Goal: Find specific page/section: Find specific page/section

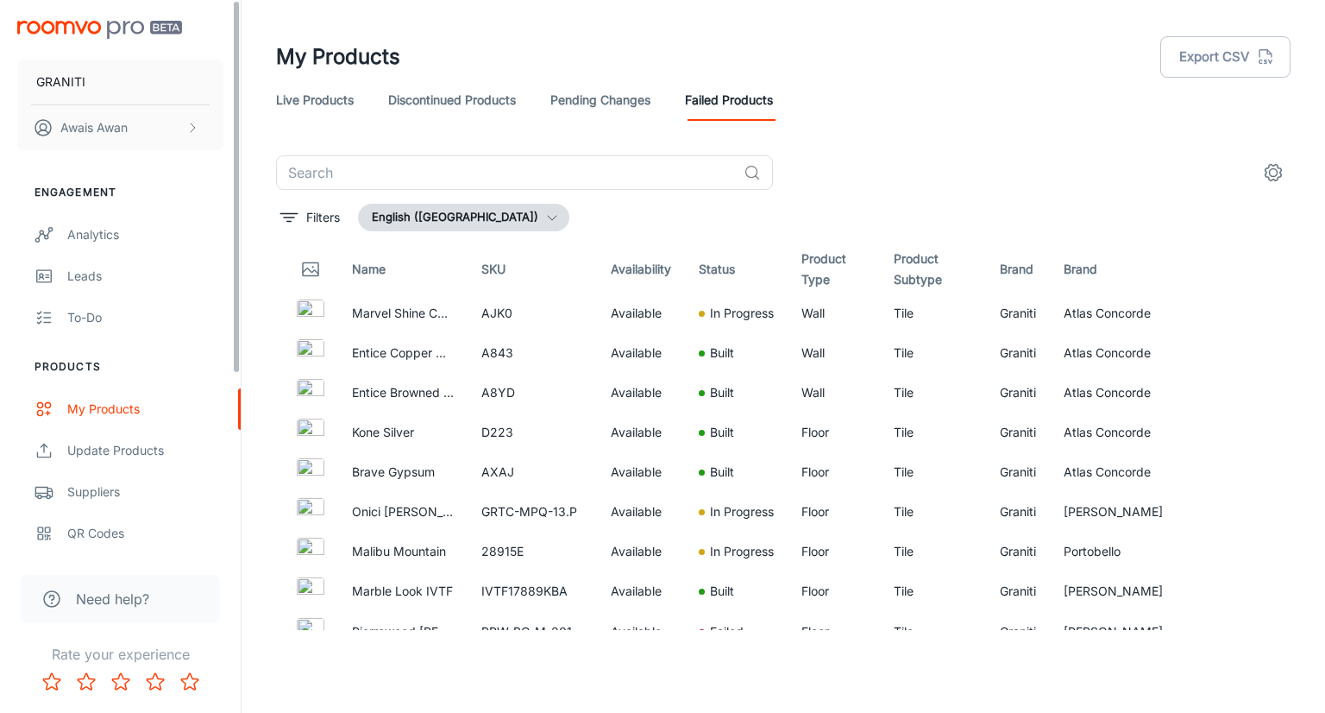
scroll to position [690, 0]
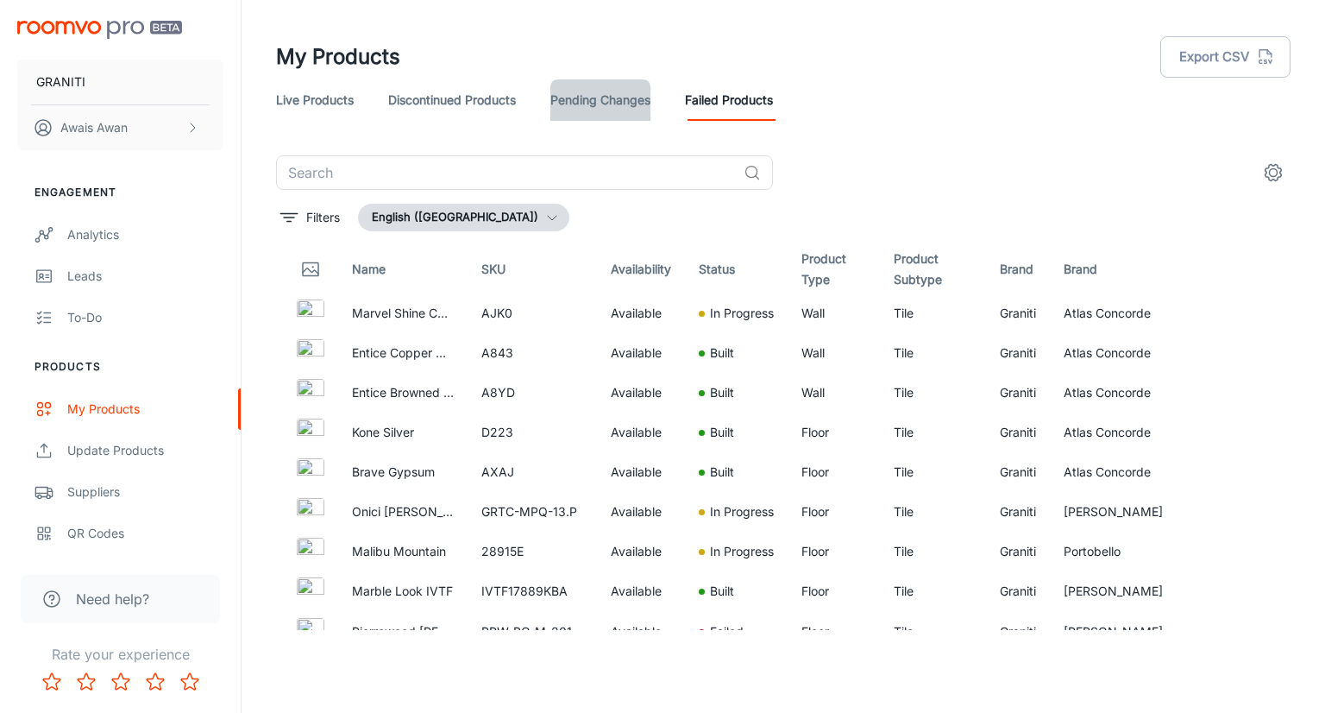
click at [572, 101] on link "Pending Changes" at bounding box center [601, 99] width 100 height 41
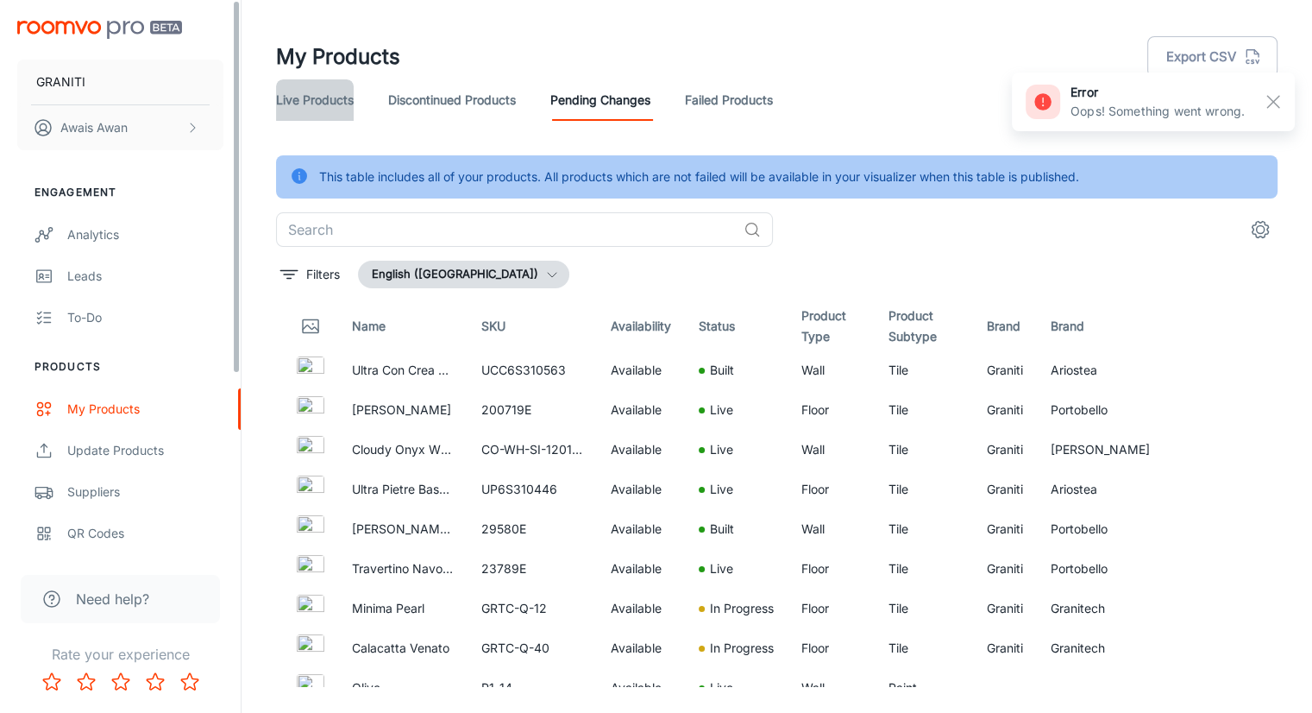
click at [334, 92] on link "Live Products" at bounding box center [315, 99] width 78 height 41
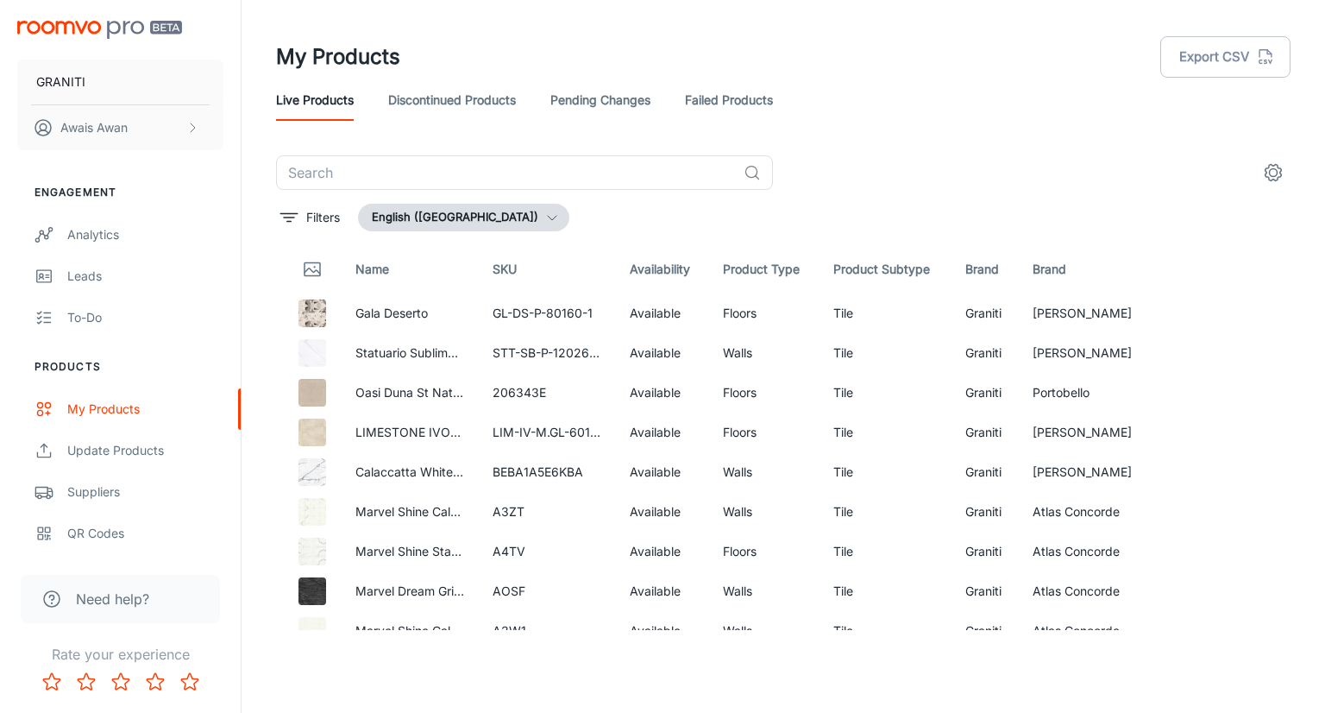
click at [274, 220] on div "​ Filters English (United Arab Emirates) Name SKU Availability Product Type Pro…" at bounding box center [783, 392] width 1056 height 475
click at [286, 219] on icon "filter" at bounding box center [289, 217] width 21 height 21
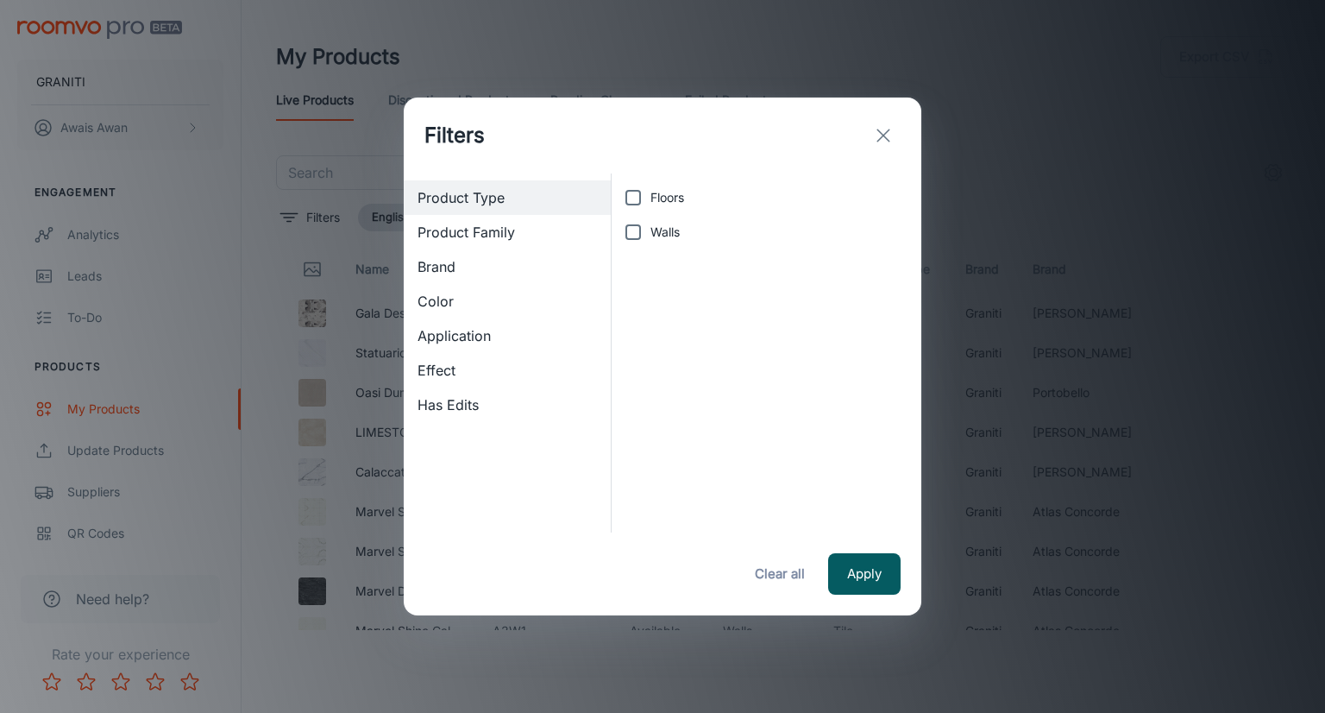
click at [449, 272] on span "Brand" at bounding box center [507, 266] width 179 height 21
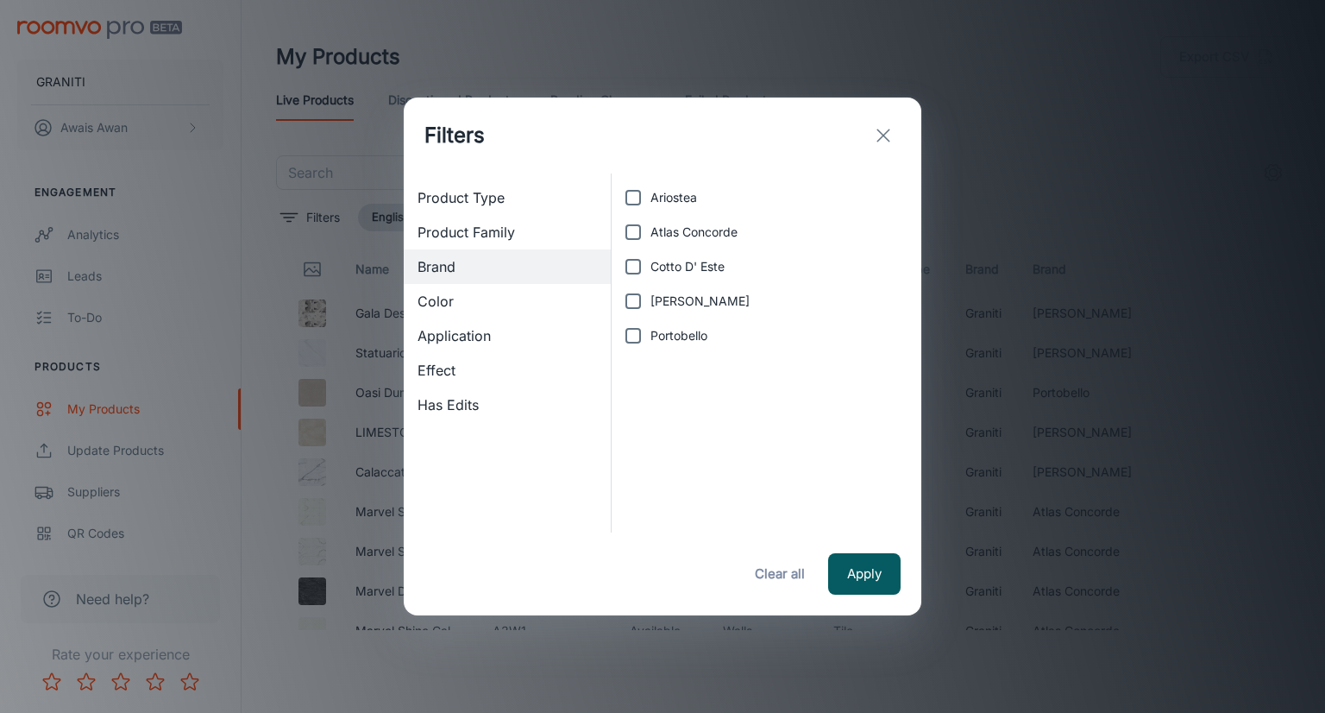
click at [953, 111] on div "Filters Product Type Product Family Brand Color Application Effect Has Edits Ar…" at bounding box center [662, 356] width 1325 height 713
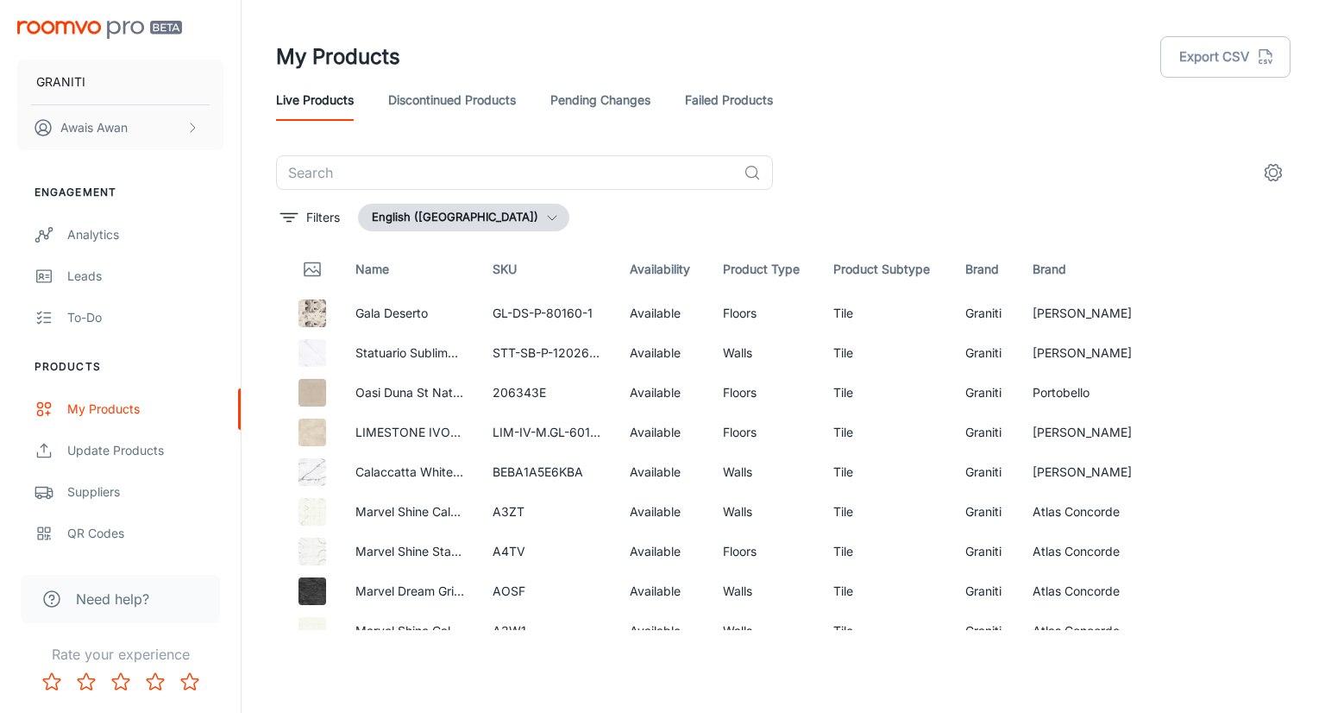
click at [473, 83] on link "Discontinued Products" at bounding box center [452, 99] width 128 height 41
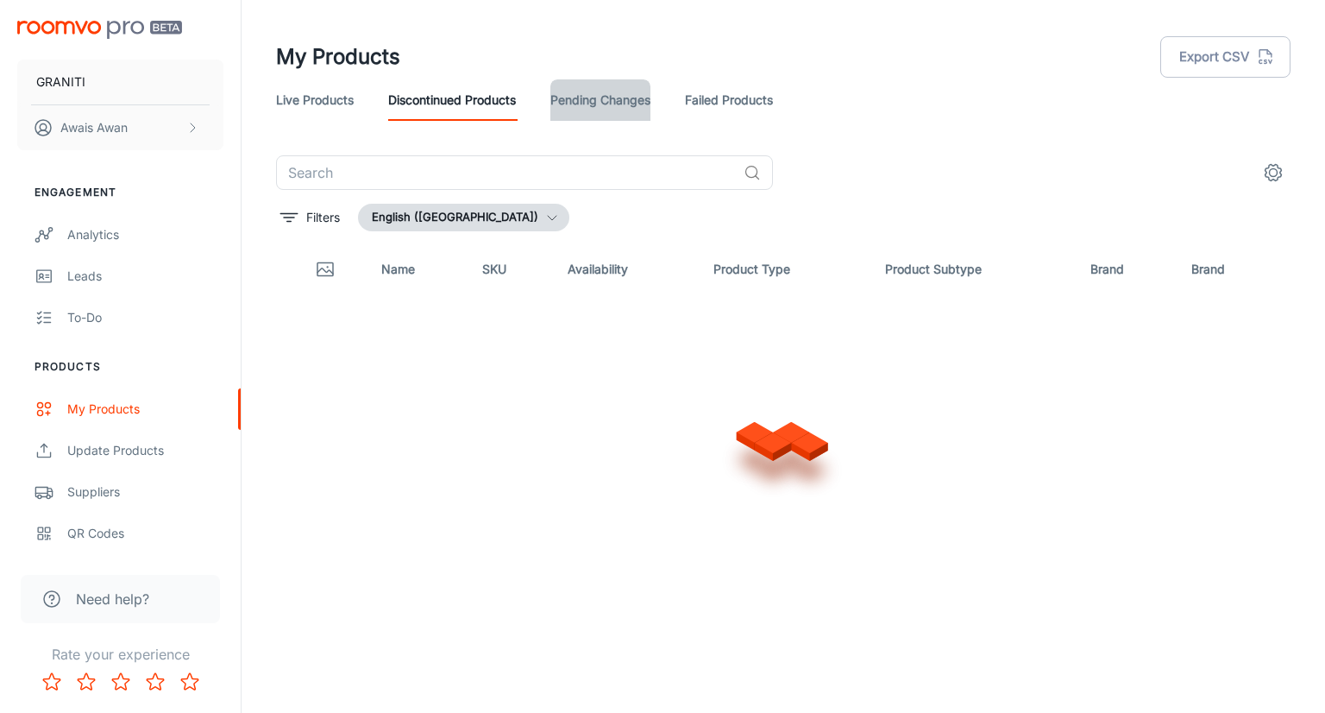
click at [611, 96] on link "Pending Changes" at bounding box center [601, 99] width 100 height 41
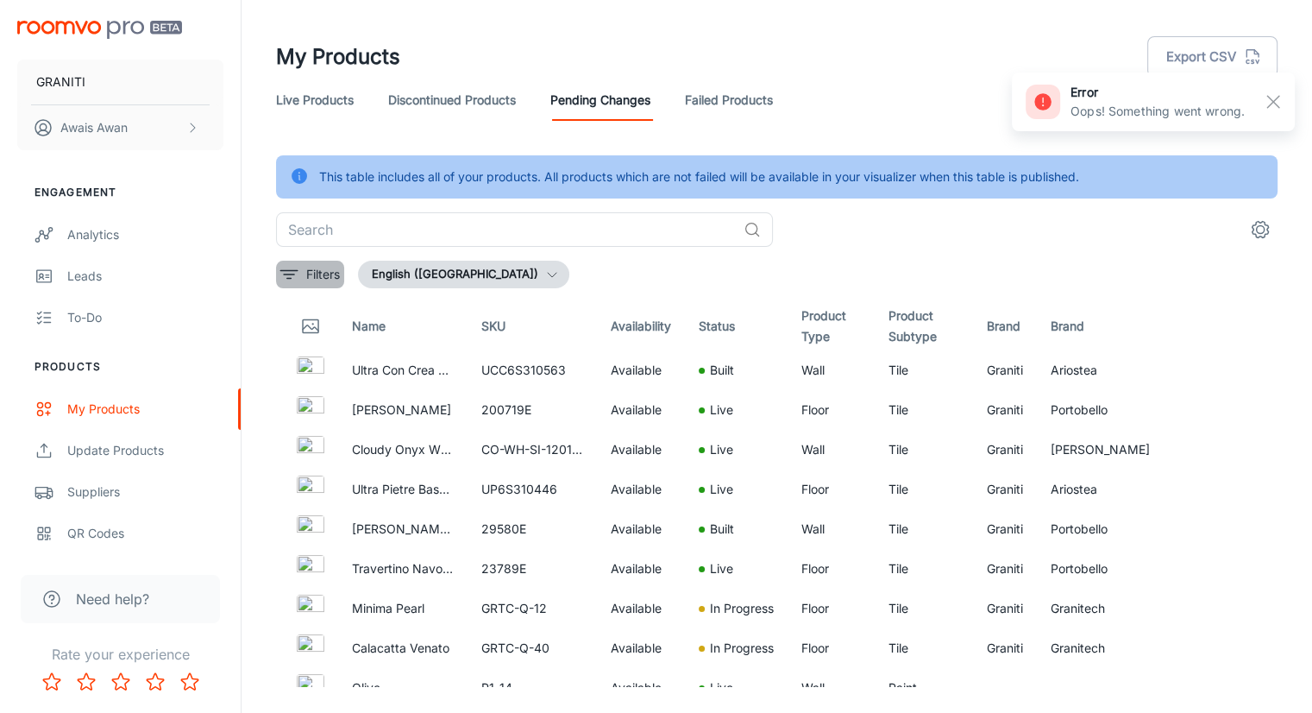
click at [312, 269] on p "Filters" at bounding box center [323, 274] width 34 height 19
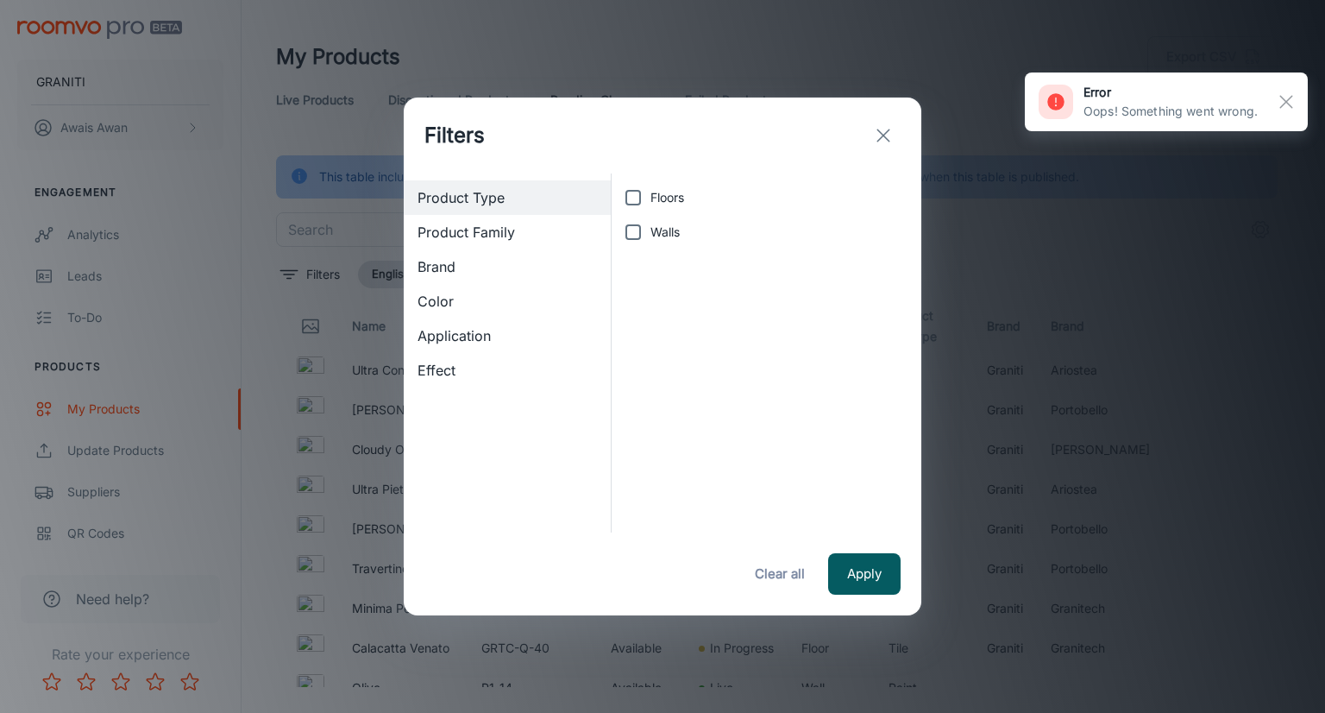
click at [465, 270] on span "Brand" at bounding box center [507, 266] width 179 height 21
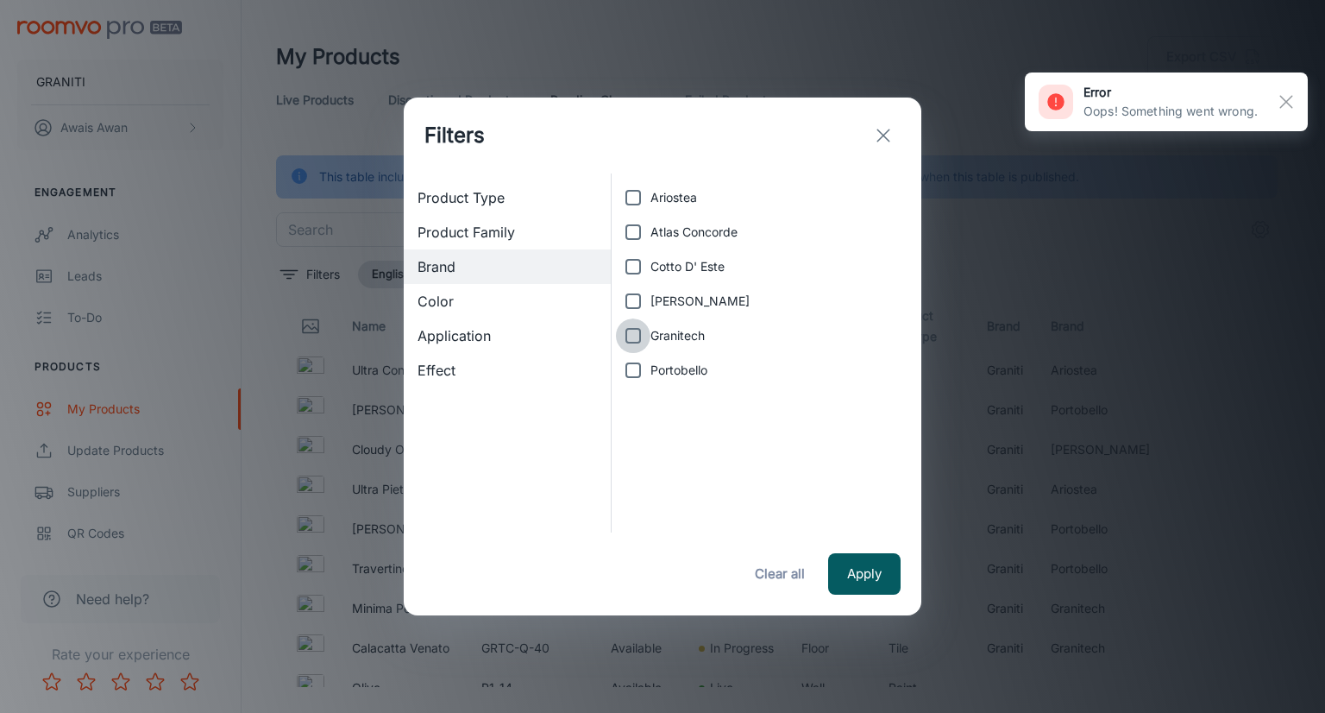
click at [626, 332] on input "Granitech" at bounding box center [633, 335] width 35 height 35
checkbox input "true"
click at [872, 580] on button "Apply" at bounding box center [864, 573] width 72 height 41
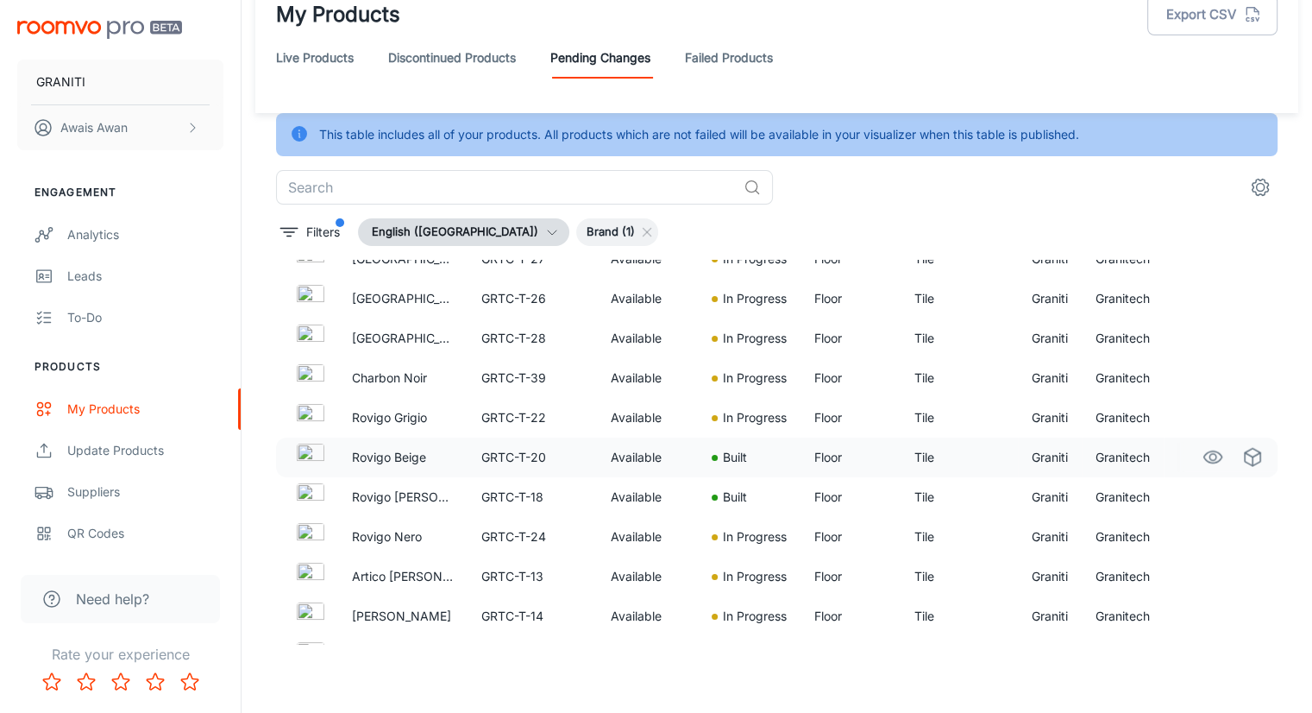
scroll to position [3765, 0]
click at [1210, 494] on circle "See in Visualizer" at bounding box center [1213, 497] width 7 height 7
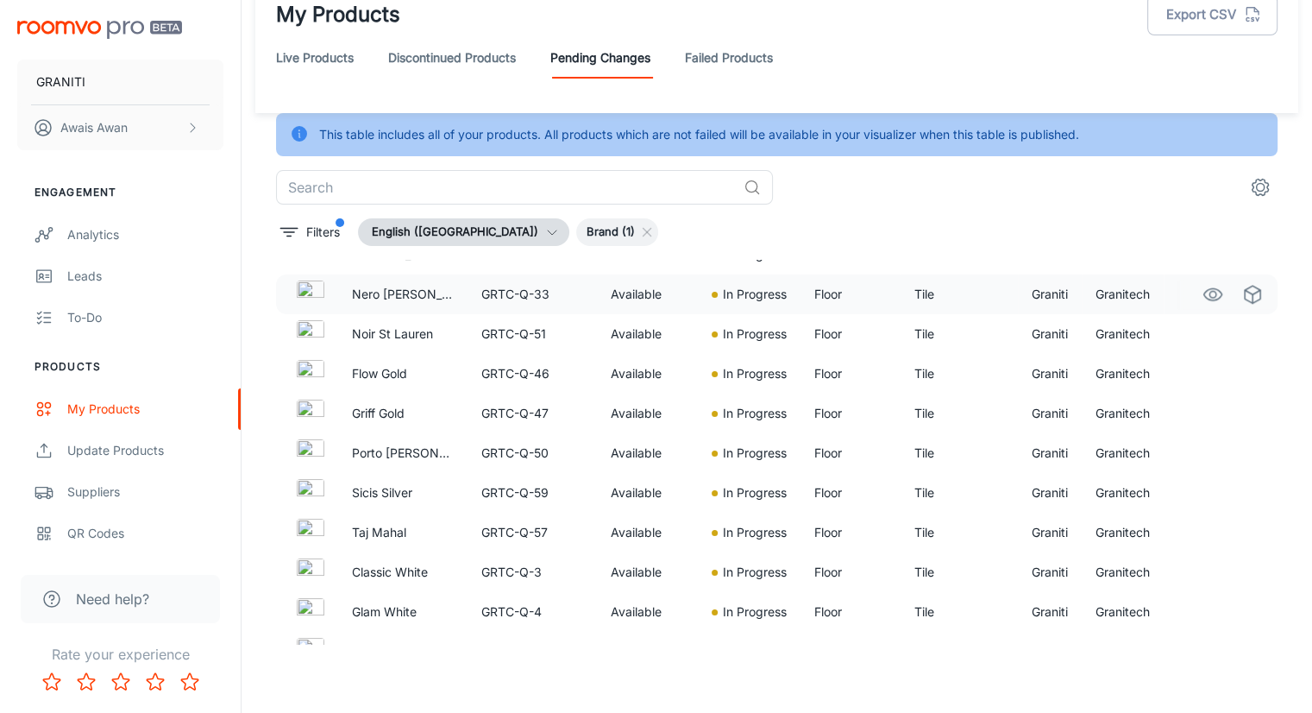
scroll to position [1873, 0]
